Goal: Task Accomplishment & Management: Complete application form

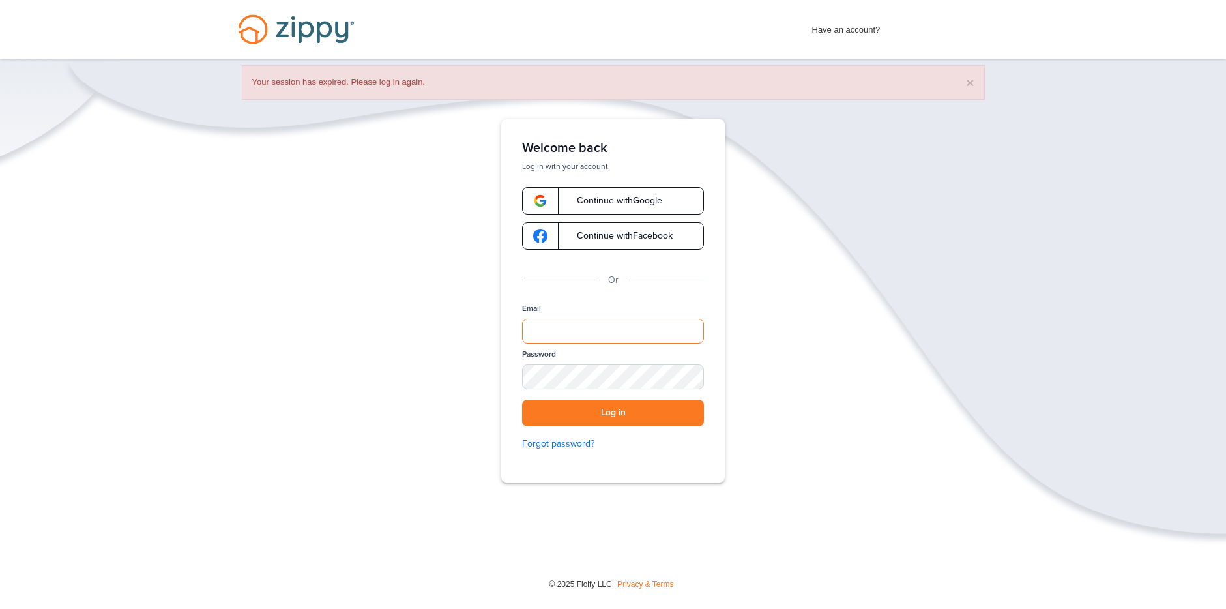
click at [622, 324] on input "Email" at bounding box center [613, 331] width 182 height 25
type input "**********"
click at [604, 402] on button "Log in" at bounding box center [613, 412] width 182 height 27
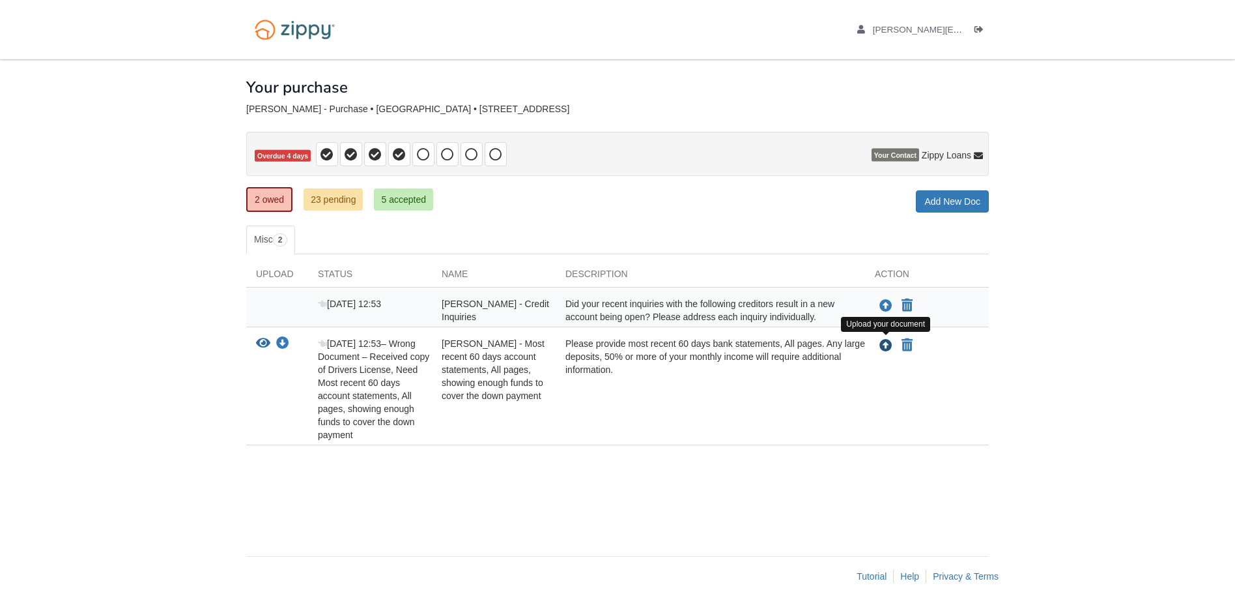
click at [889, 345] on icon "Upload Warren Grassman - Most recent 60 days account statements, All pages, sho…" at bounding box center [886, 345] width 13 height 13
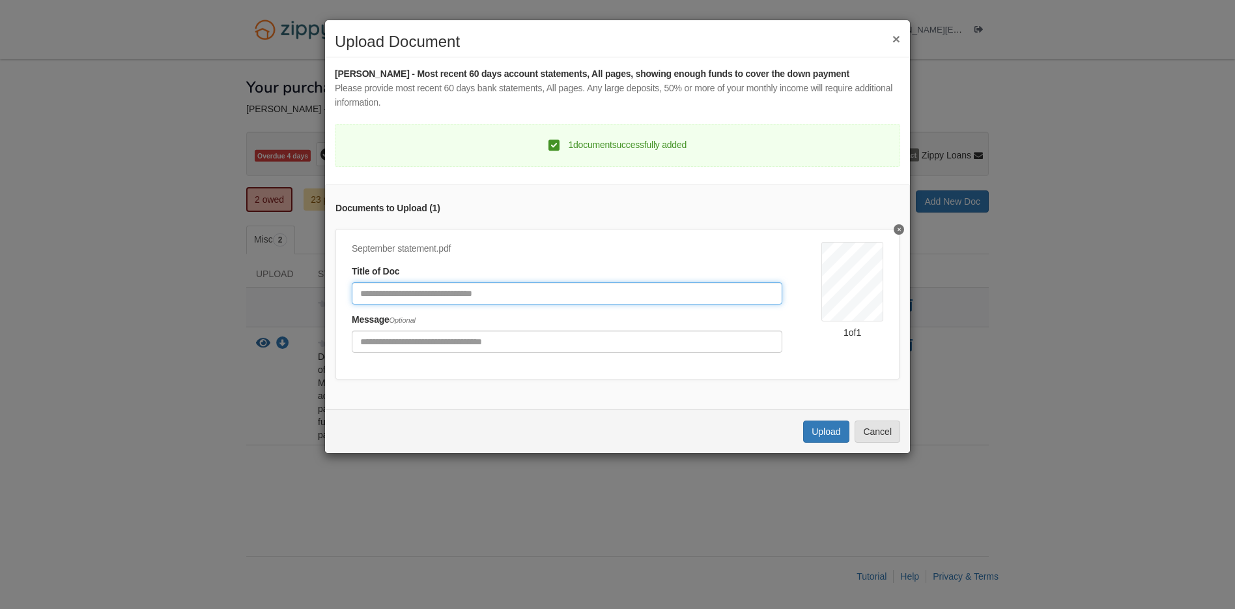
click at [511, 297] on input "Document Title" at bounding box center [567, 293] width 431 height 22
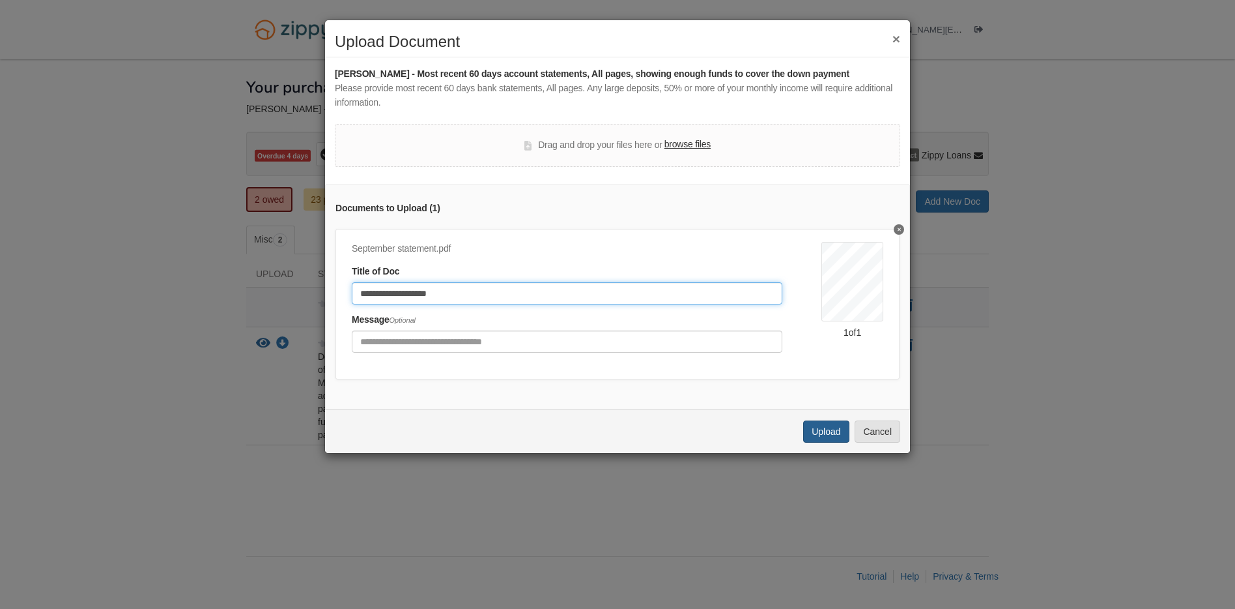
type input "**********"
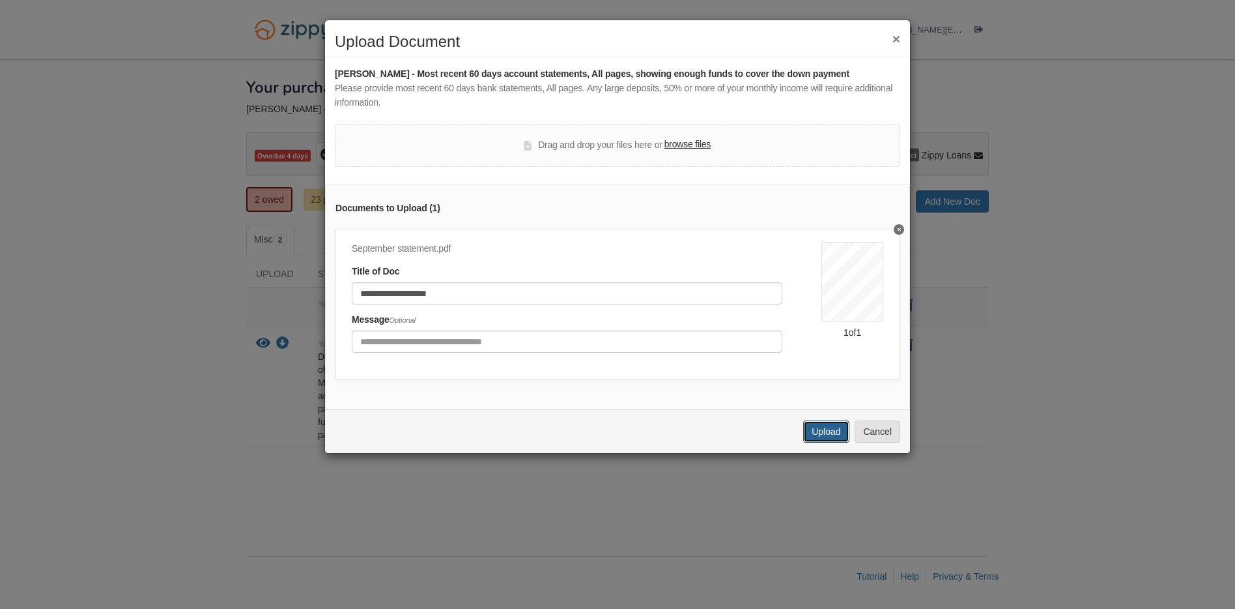
click at [830, 436] on button "Upload" at bounding box center [826, 431] width 46 height 22
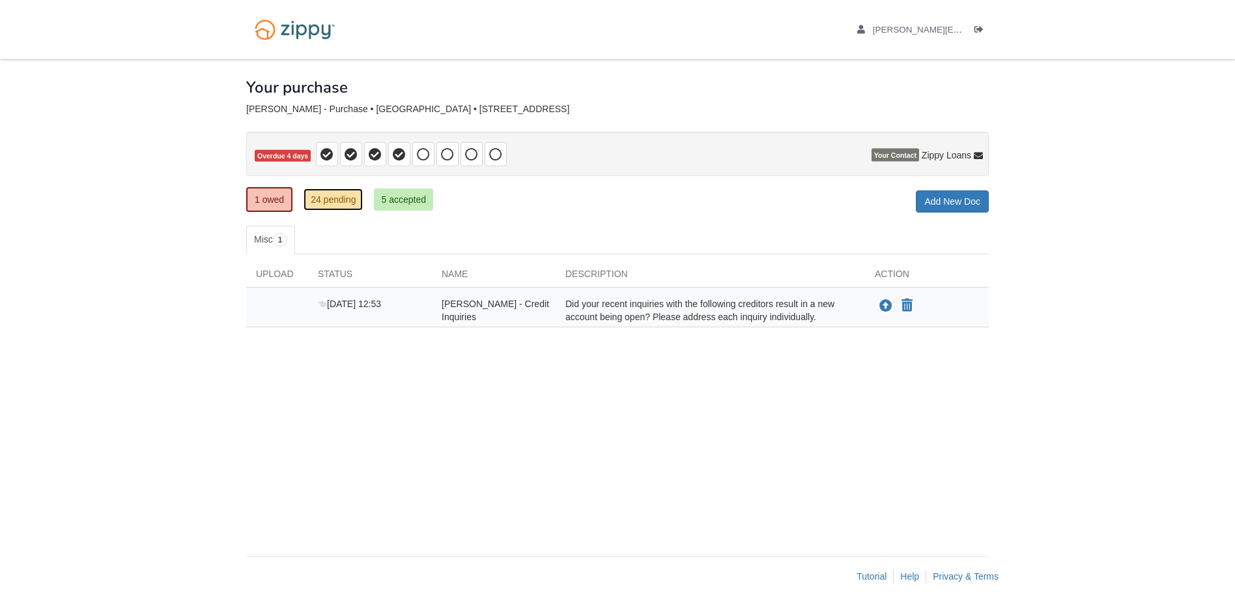
click at [343, 203] on link "24 pending" at bounding box center [333, 199] width 59 height 22
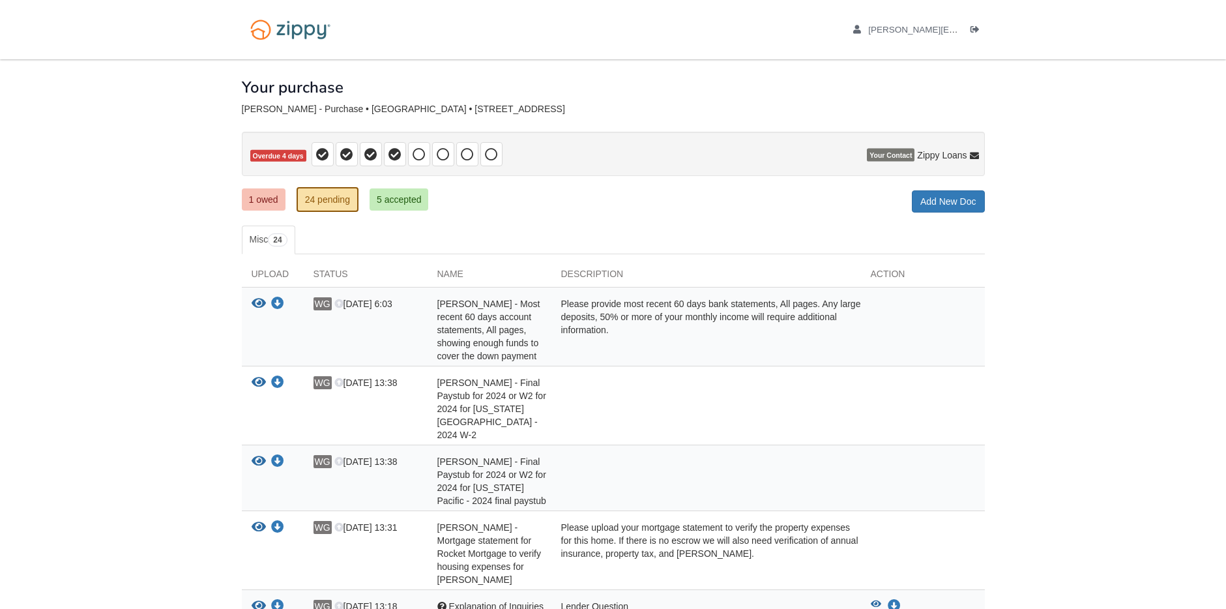
drag, startPoint x: 715, startPoint y: 330, endPoint x: 633, endPoint y: 337, distance: 82.5
click at [633, 337] on div "Please provide most recent 60 days bank statements, All pages. Any large deposi…" at bounding box center [705, 329] width 309 height 65
click at [633, 336] on div "Please provide most recent 60 days bank statements, All pages. Any large deposi…" at bounding box center [705, 329] width 309 height 65
click at [462, 324] on span "Warren Grassman - Most recent 60 days account statements, All pages, showing en…" at bounding box center [488, 329] width 103 height 63
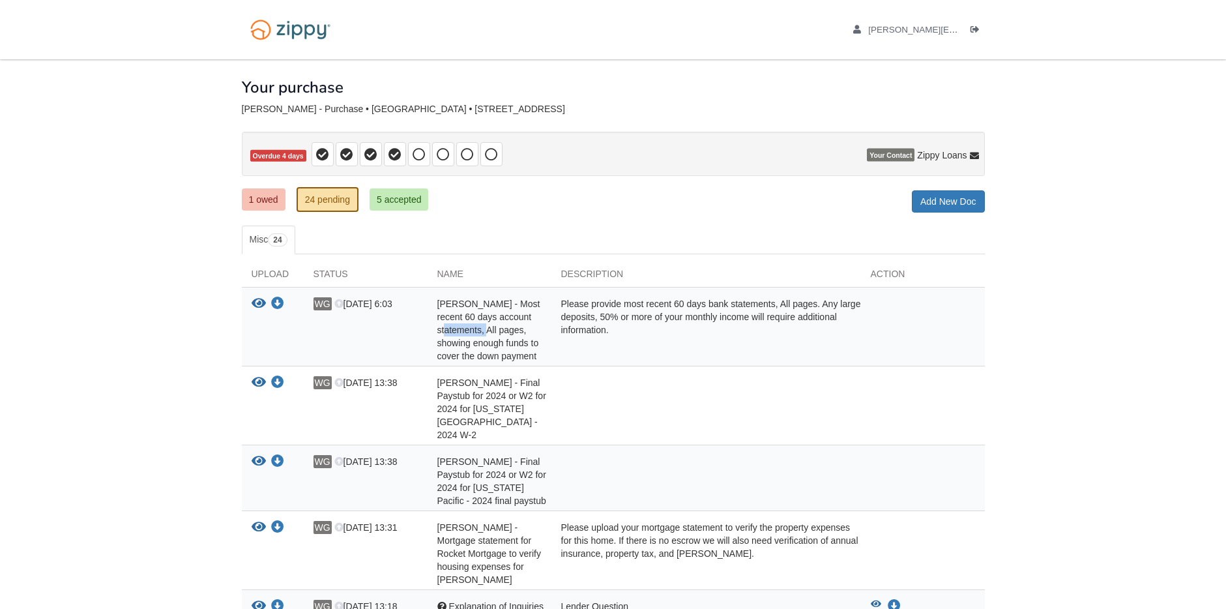
click at [462, 324] on span "Warren Grassman - Most recent 60 days account statements, All pages, showing en…" at bounding box center [488, 329] width 103 height 63
